Goal: Find specific page/section

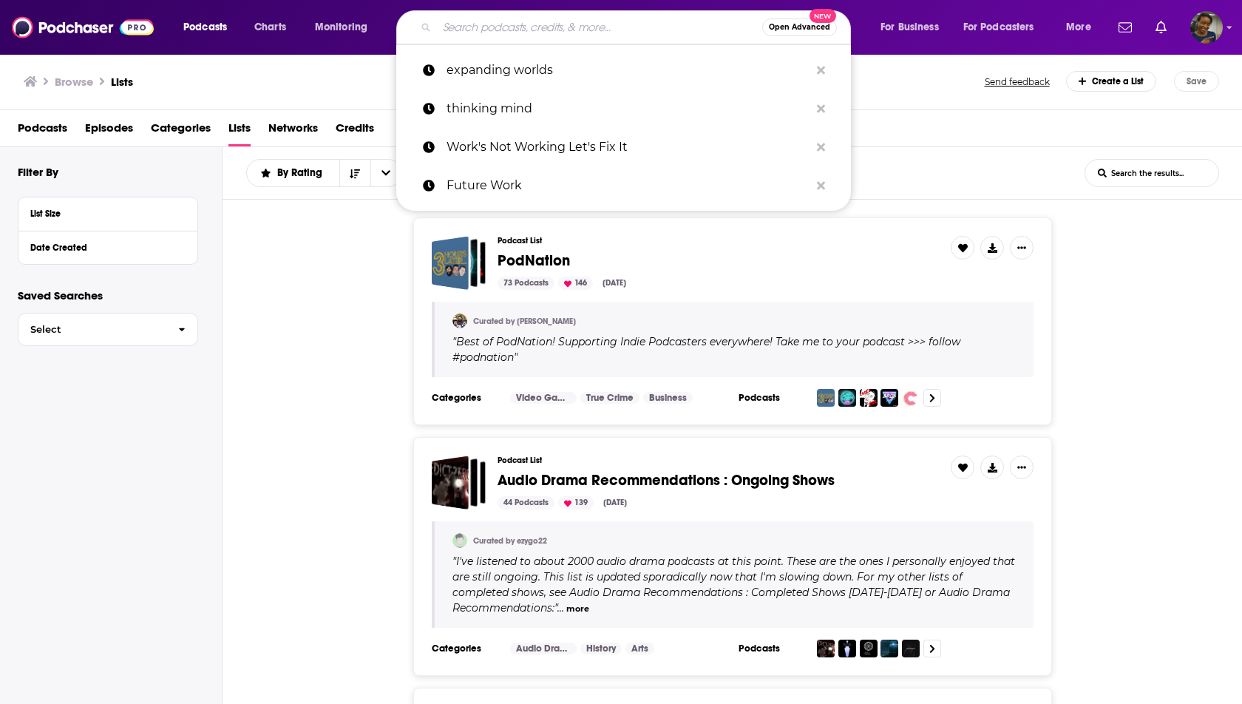
click at [654, 26] on input "Search podcasts, credits, & more..." at bounding box center [599, 28] width 325 height 24
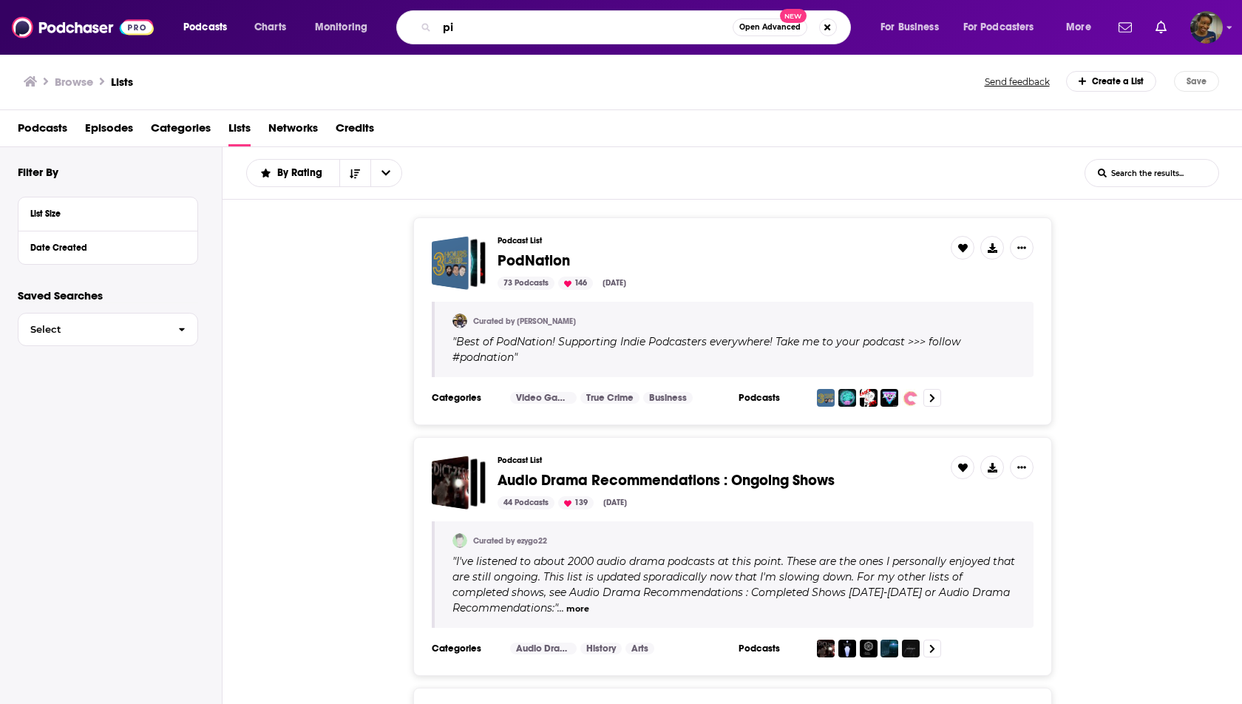
type input "p"
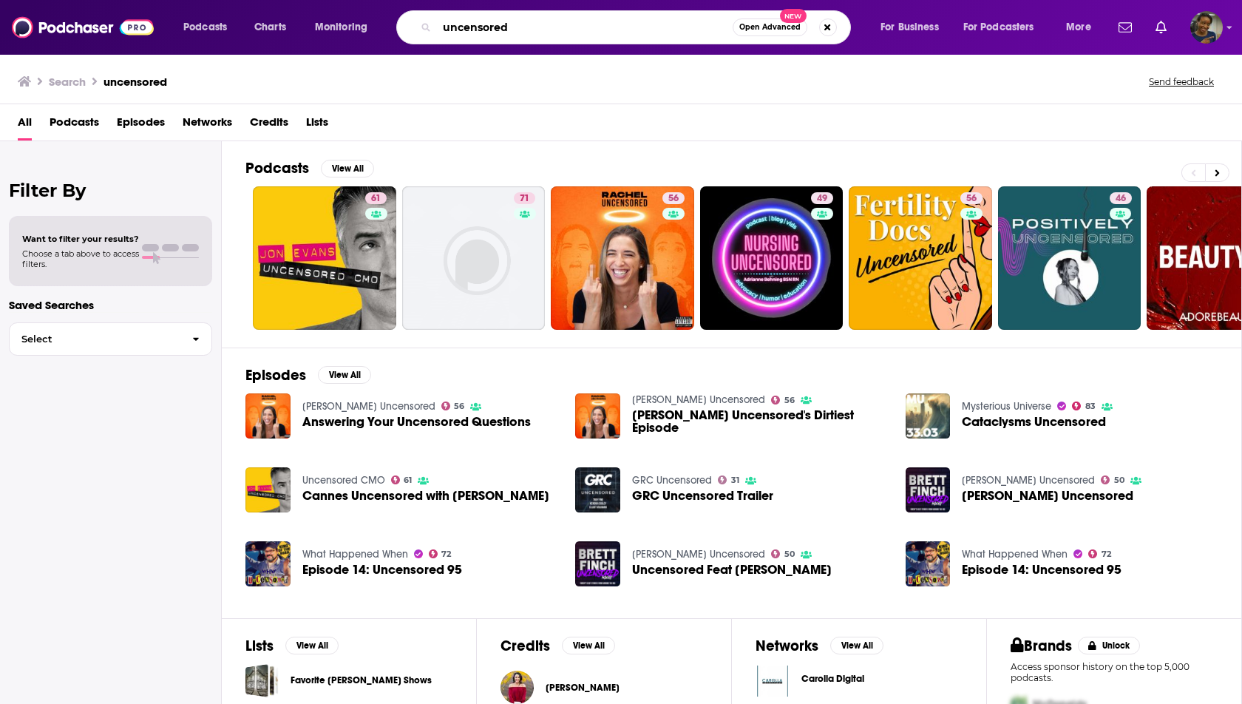
click at [445, 28] on input "uncensored" at bounding box center [585, 28] width 296 height 24
type input "piers uncensored"
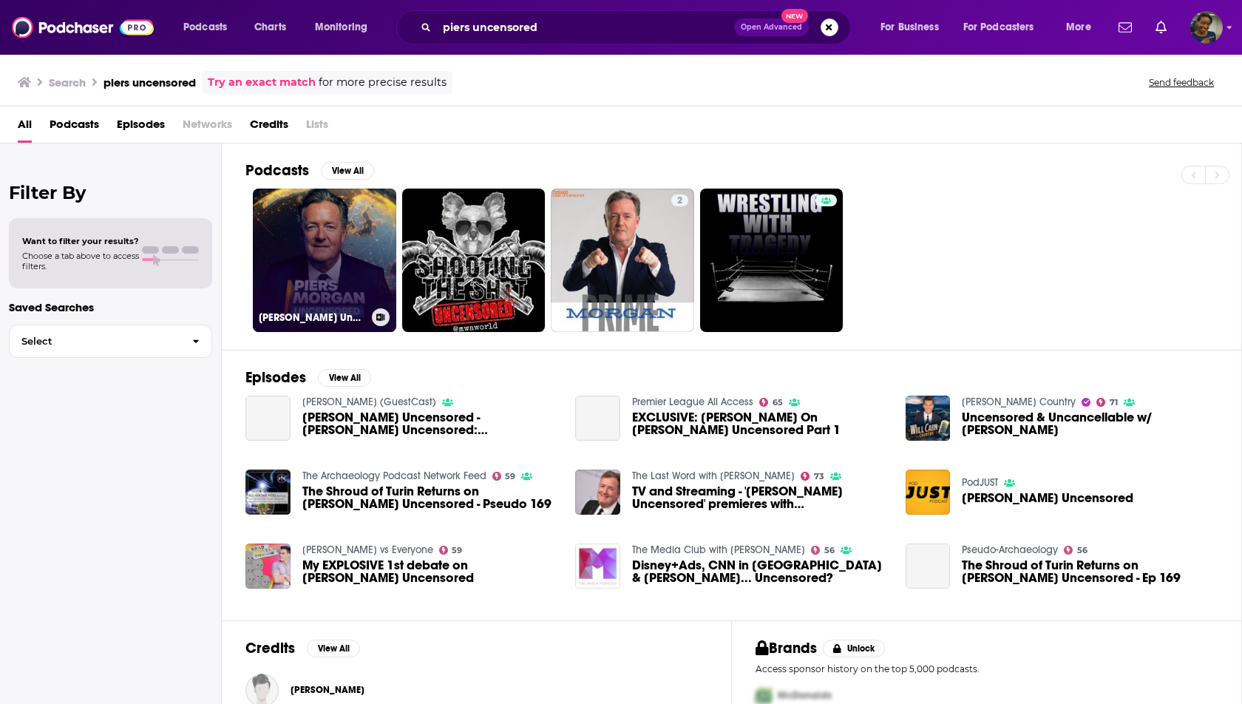
click at [347, 265] on link "[PERSON_NAME] Uncensored ✔️" at bounding box center [324, 260] width 143 height 143
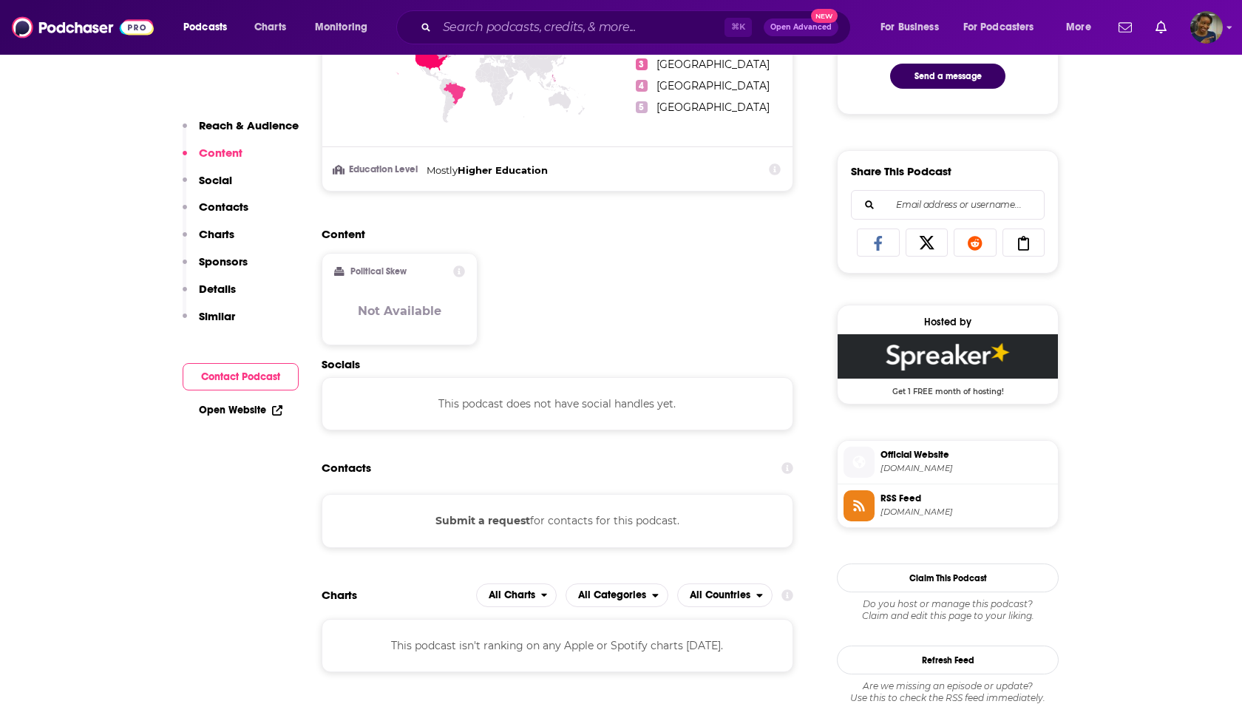
scroll to position [849, 0]
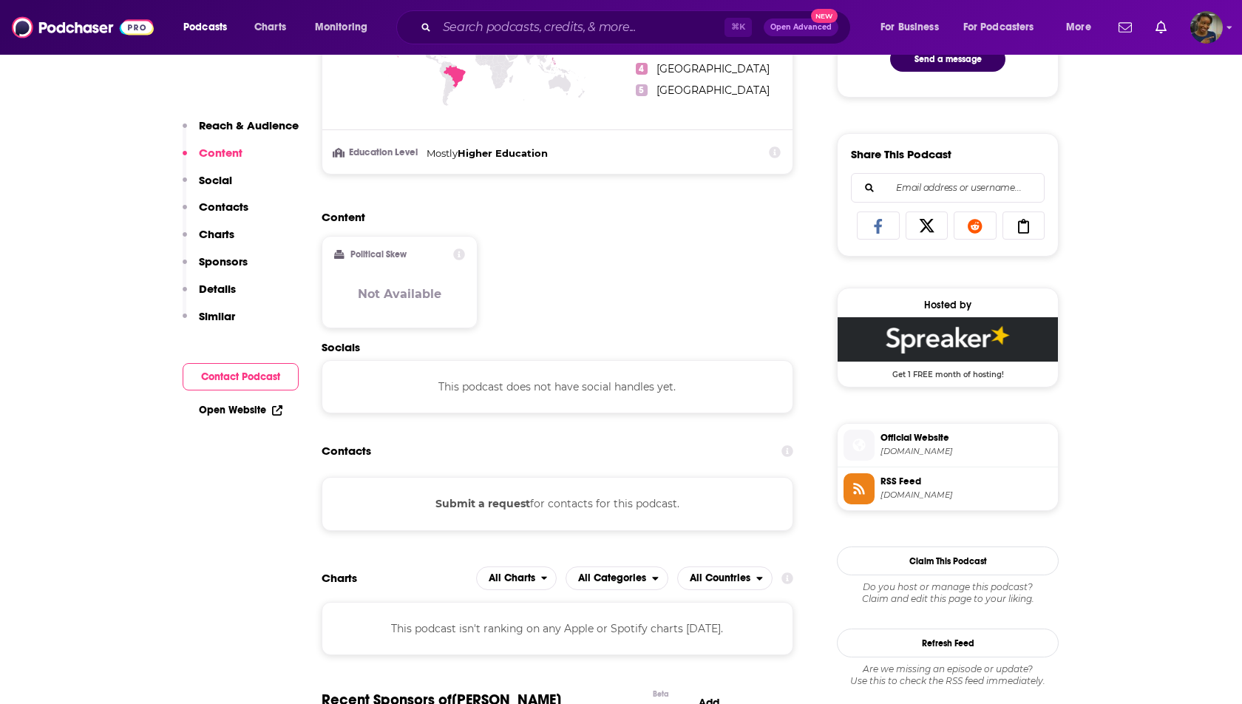
click at [474, 499] on button "Submit a request" at bounding box center [482, 503] width 95 height 16
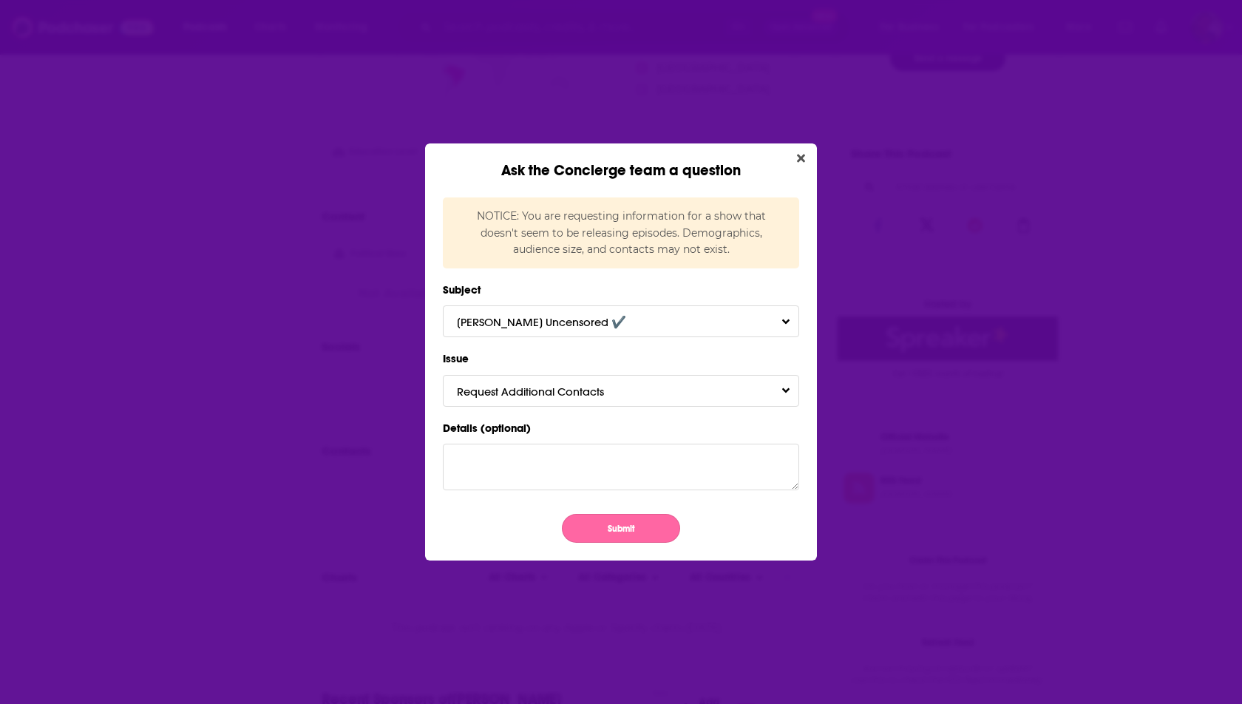
click at [584, 528] on button "Submit" at bounding box center [621, 528] width 118 height 29
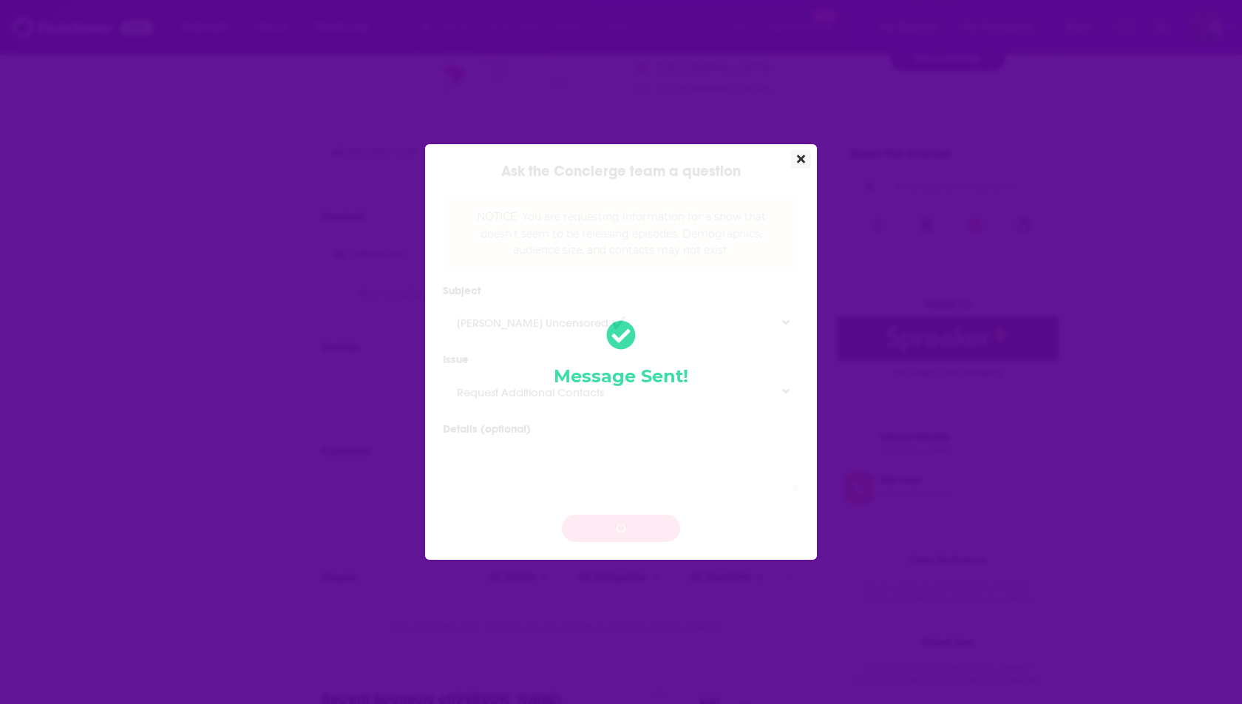
click at [797, 158] on icon "Close" at bounding box center [801, 159] width 8 height 12
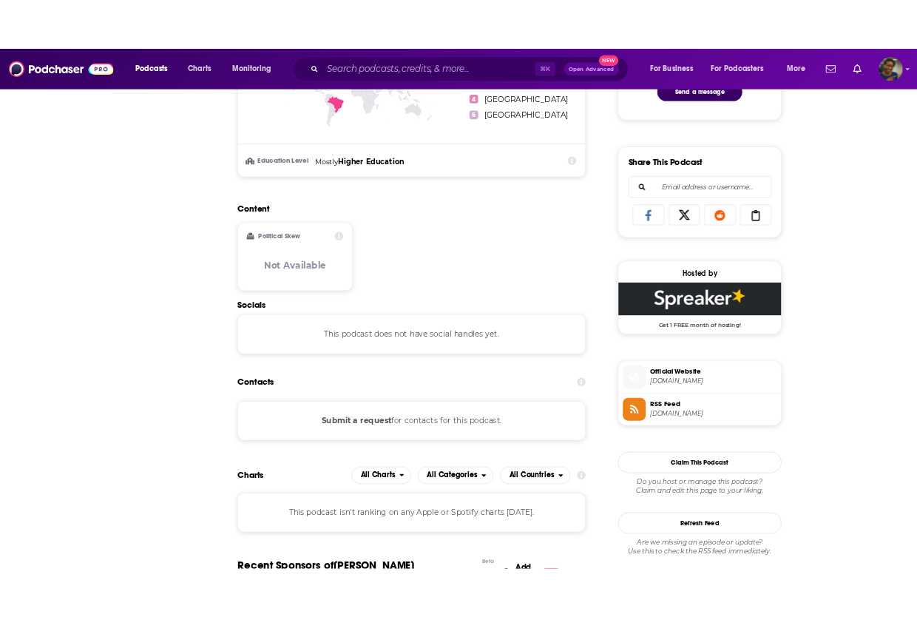
scroll to position [849, 0]
